Goal: Information Seeking & Learning: Compare options

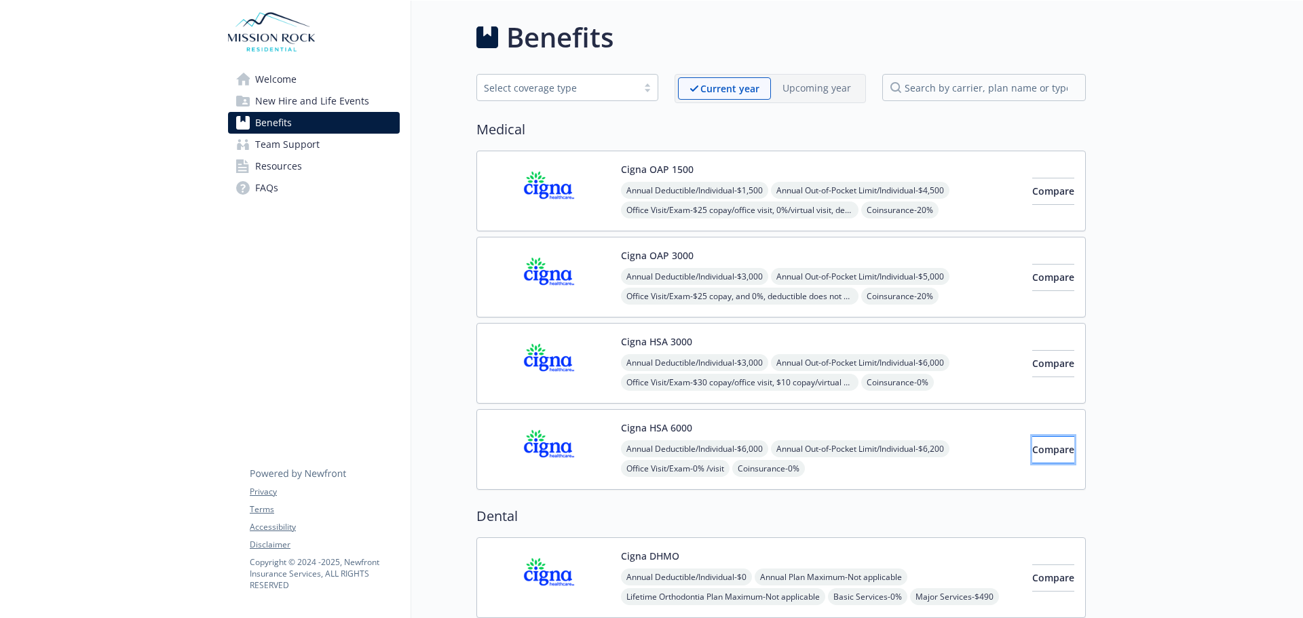
click at [1032, 454] on span "Compare" at bounding box center [1053, 449] width 42 height 13
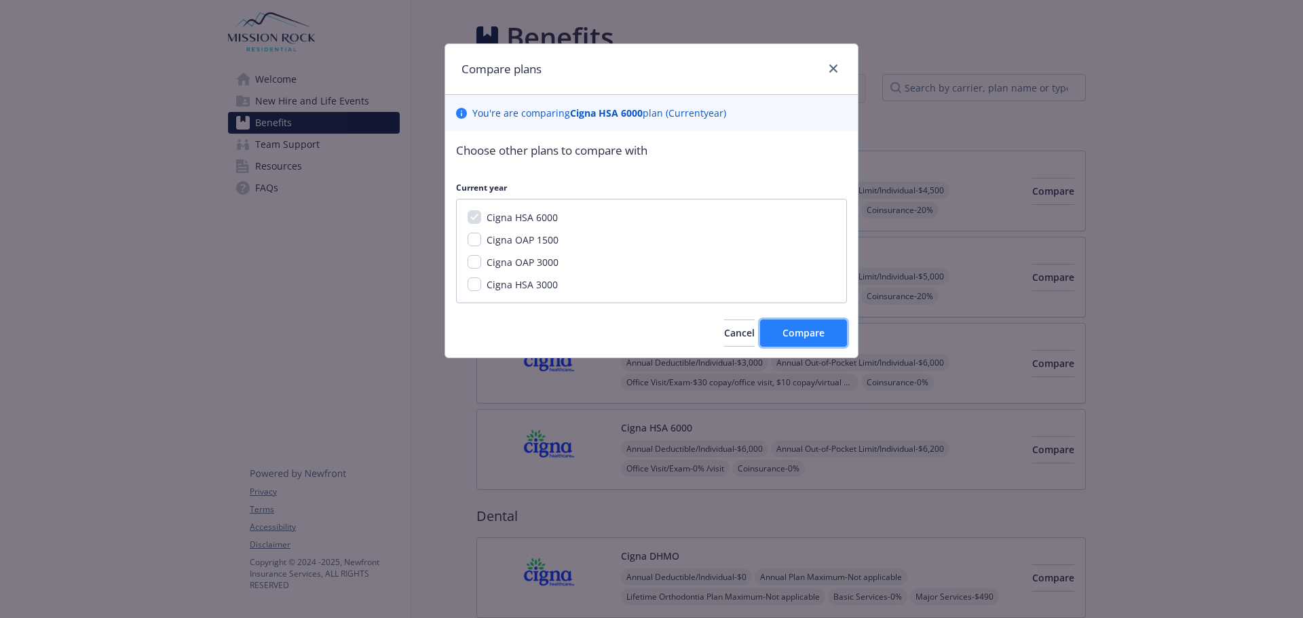
click at [786, 335] on span "Compare" at bounding box center [803, 332] width 42 height 13
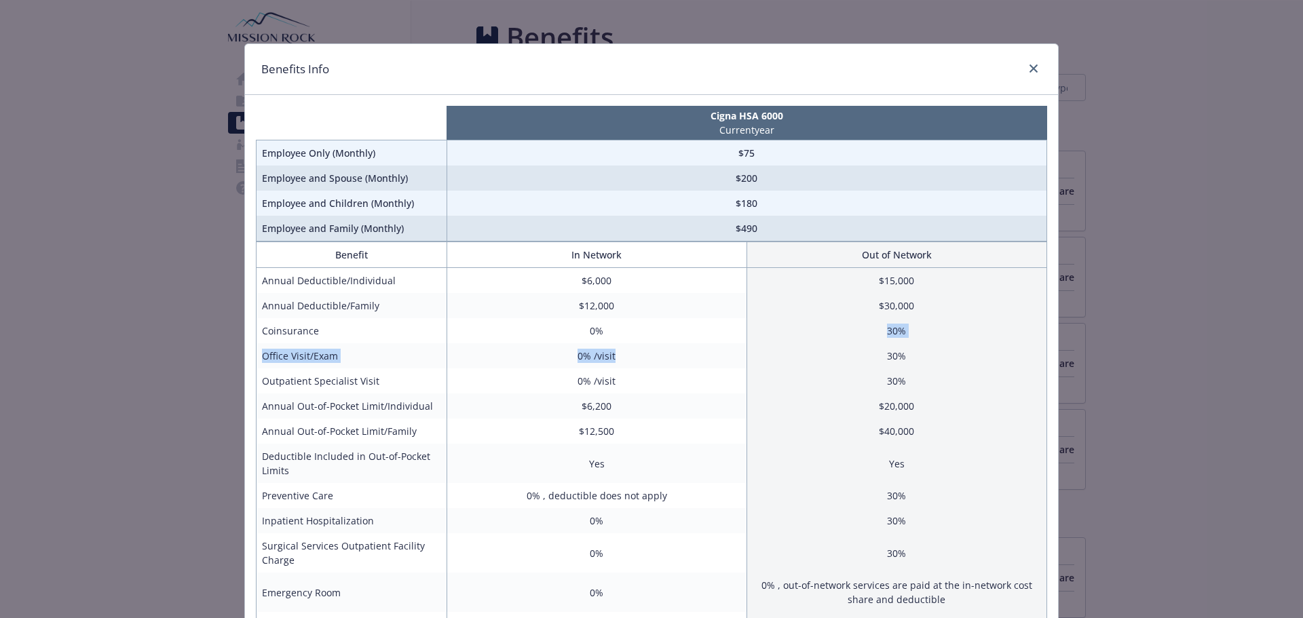
drag, startPoint x: 634, startPoint y: 346, endPoint x: 645, endPoint y: 323, distance: 25.8
click at [645, 323] on tbody "Annual Deductible/Individual $6,000 $15,000 Annual Deductible/Family $12,000 $3…" at bounding box center [651, 599] width 790 height 663
click at [1027, 60] on div "Benefits Info" at bounding box center [651, 69] width 813 height 51
click at [1029, 64] on icon "close" at bounding box center [1033, 68] width 8 height 8
